Goal: Transaction & Acquisition: Obtain resource

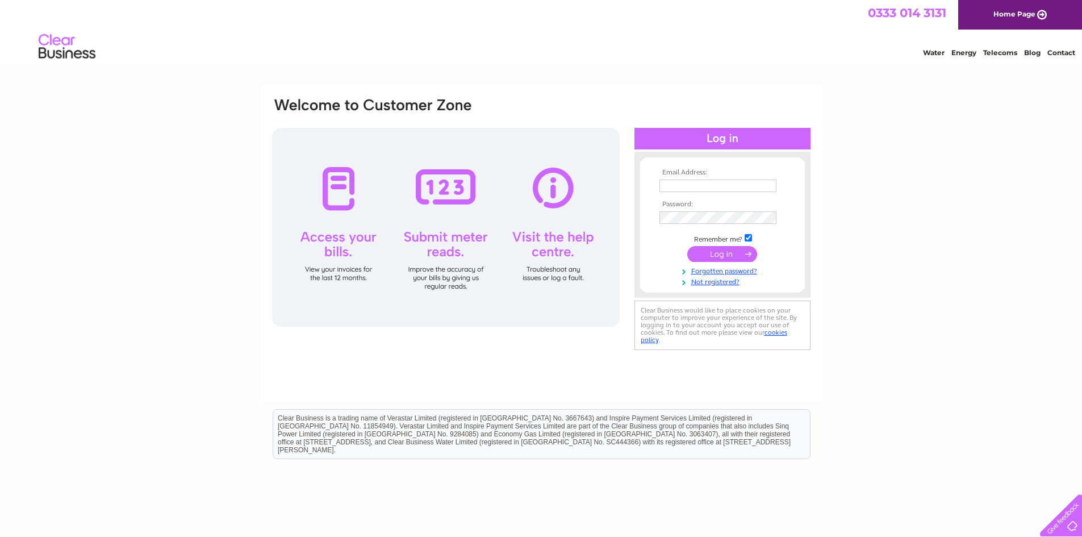
type input "[DOMAIN_NAME][EMAIL_ADDRESS][DOMAIN_NAME]"
click at [722, 254] on input "submit" at bounding box center [722, 254] width 70 height 16
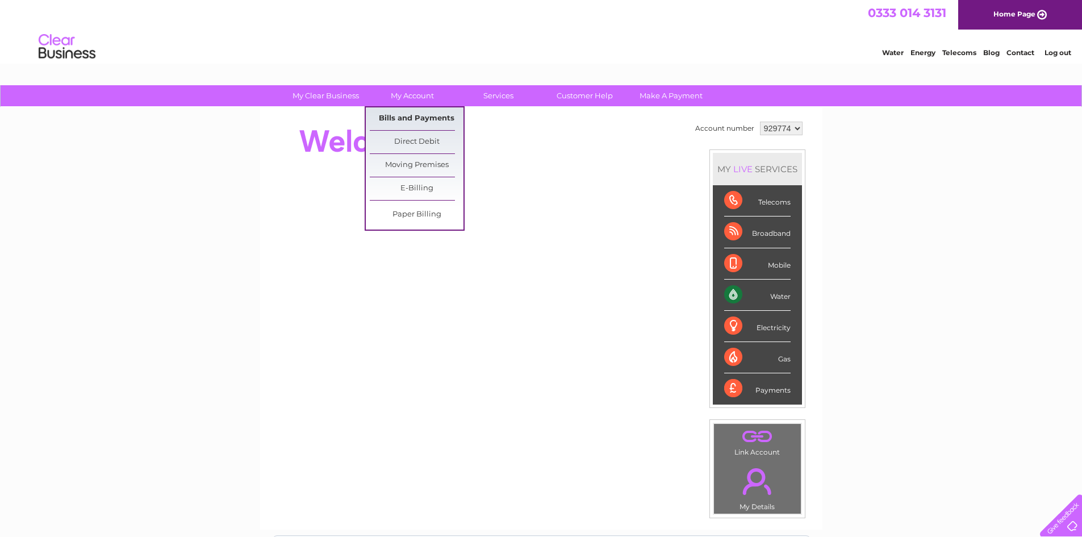
click at [396, 115] on link "Bills and Payments" at bounding box center [417, 118] width 94 height 23
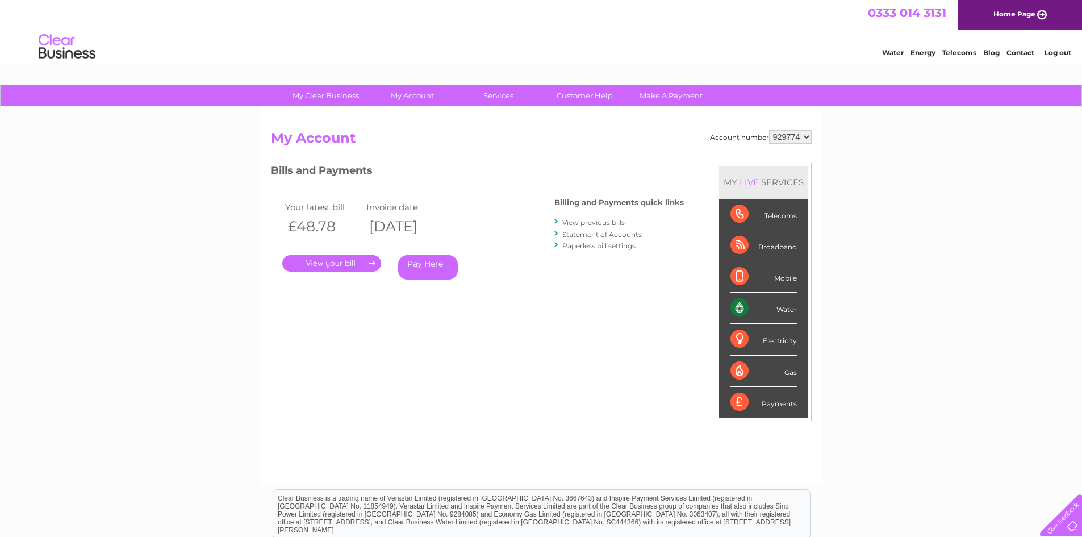
click at [356, 265] on link "." at bounding box center [331, 263] width 99 height 16
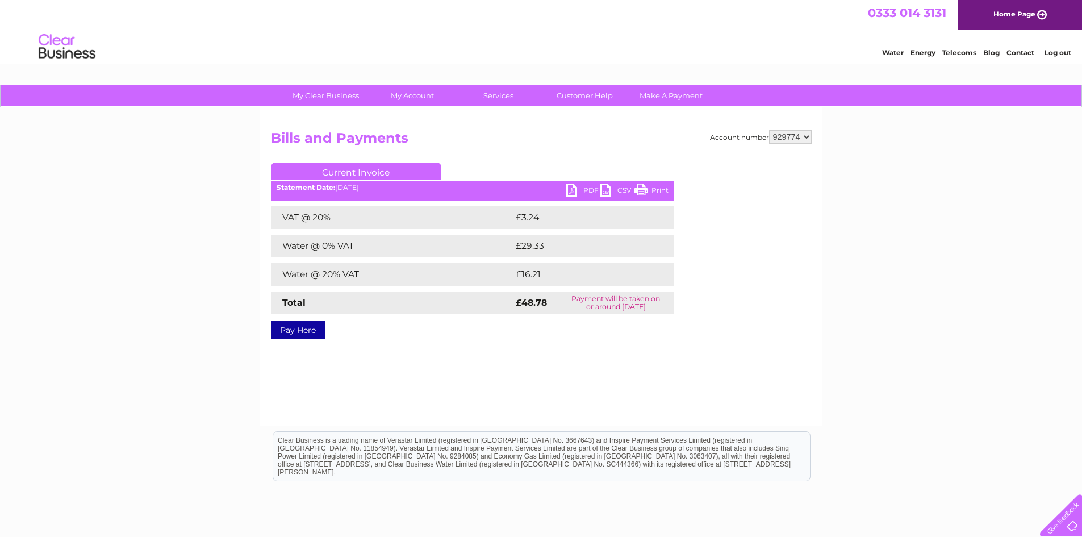
click at [576, 189] on link "PDF" at bounding box center [583, 191] width 34 height 16
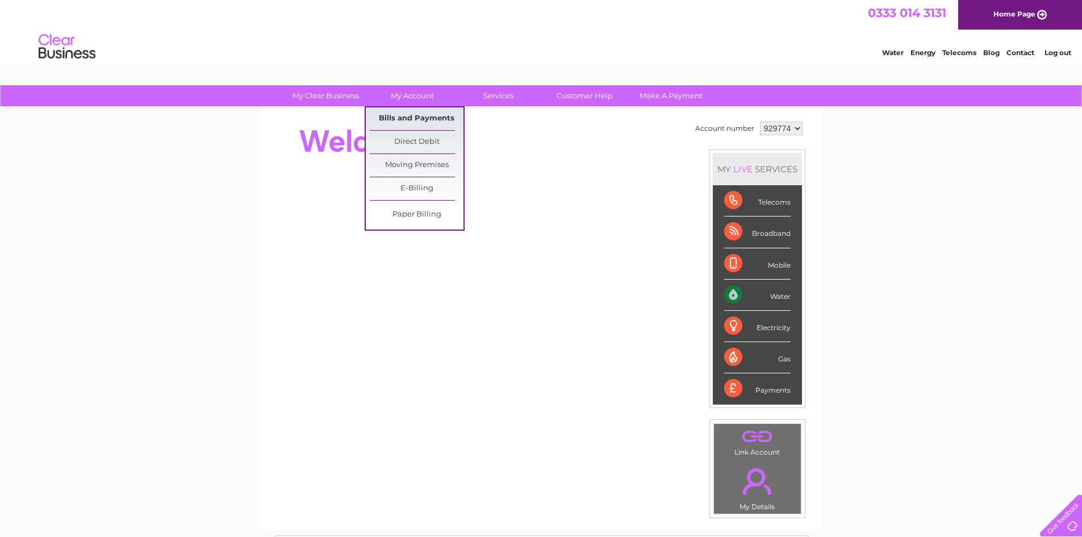
click at [420, 115] on link "Bills and Payments" at bounding box center [417, 118] width 94 height 23
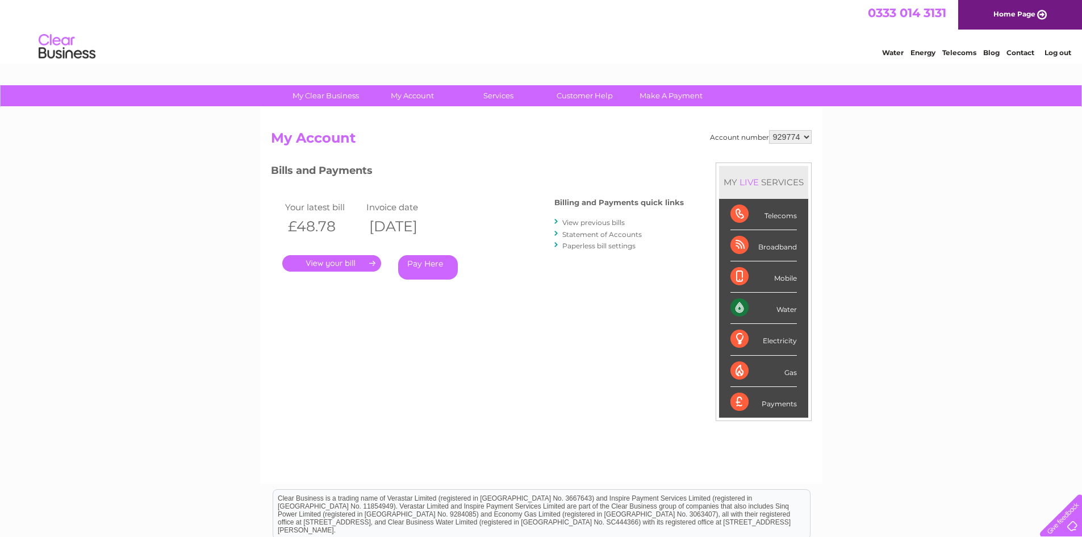
click at [363, 261] on link "." at bounding box center [331, 263] width 99 height 16
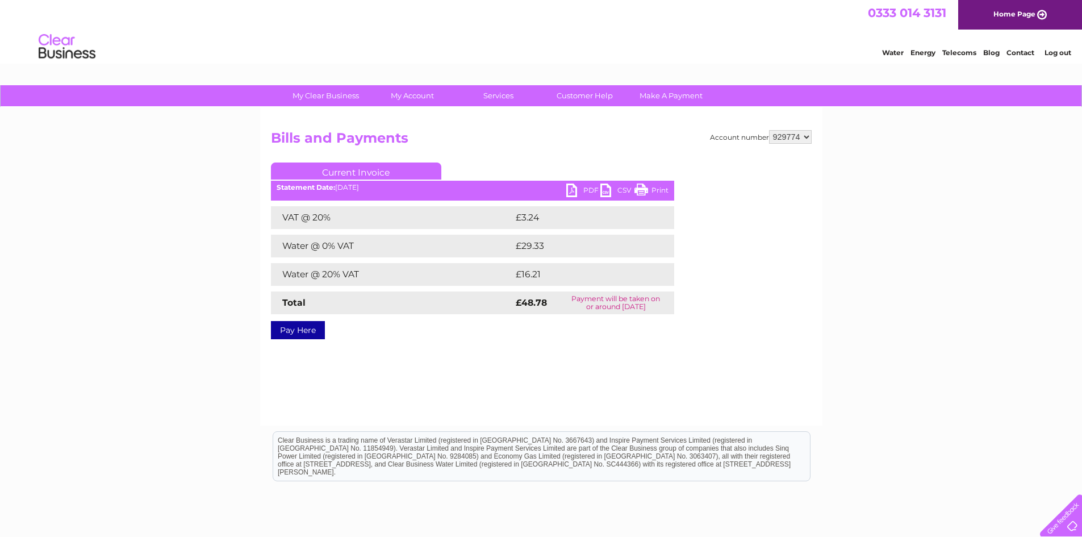
click at [572, 183] on ul "Current Invoice" at bounding box center [472, 172] width 403 height 21
click at [590, 193] on link "PDF" at bounding box center [583, 191] width 34 height 16
